Goal: Information Seeking & Learning: Learn about a topic

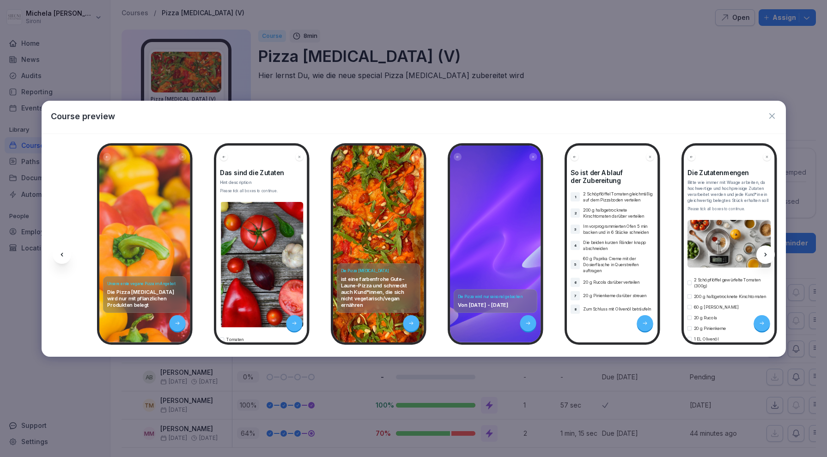
scroll to position [2, 0]
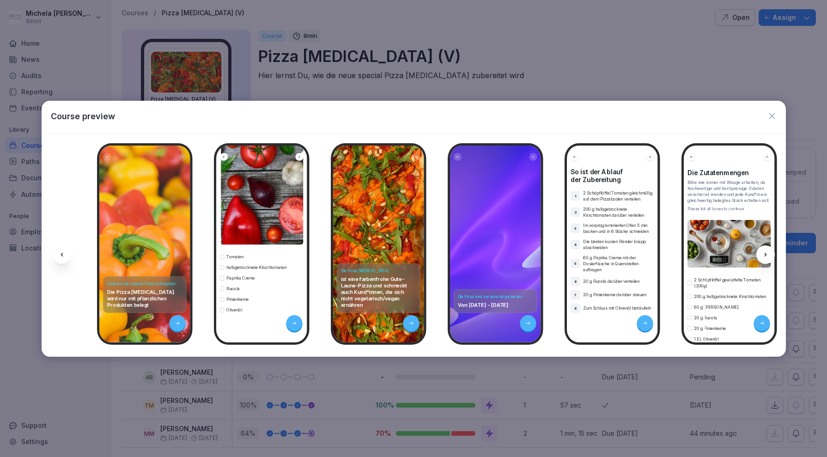
click at [768, 115] on icon "button" at bounding box center [771, 115] width 9 height 9
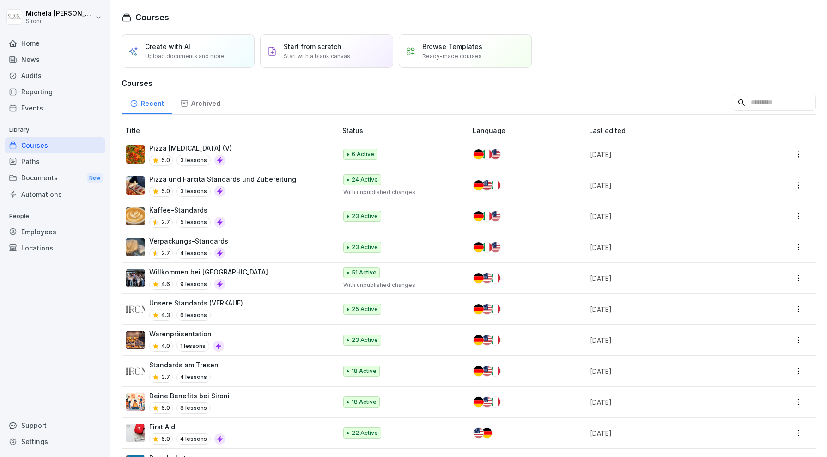
scroll to position [59, 0]
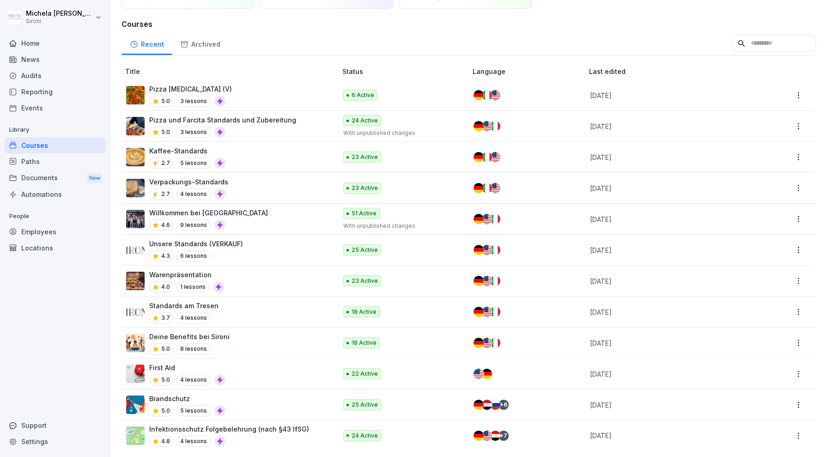
click at [237, 340] on div "Deine Benefits bei Sironi 5.0 8 lessons" at bounding box center [226, 343] width 201 height 23
